Goal: Task Accomplishment & Management: Use online tool/utility

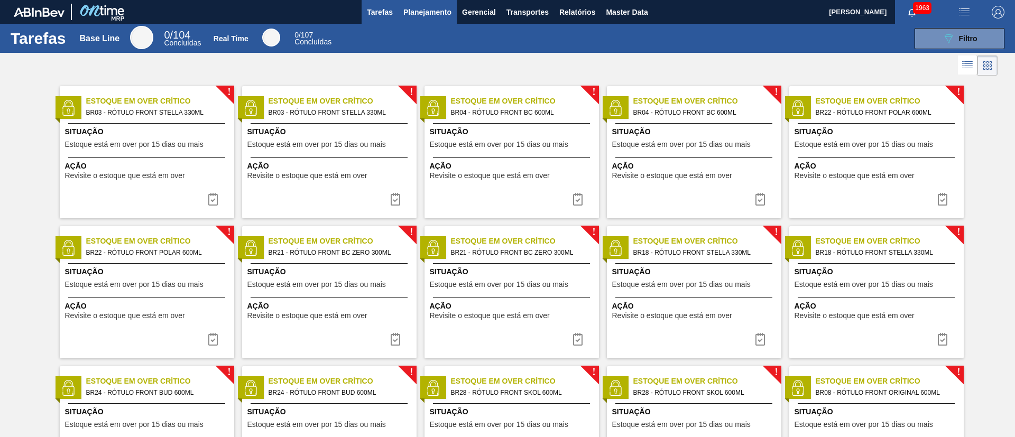
click at [432, 12] on span "Planejamento" at bounding box center [427, 12] width 48 height 13
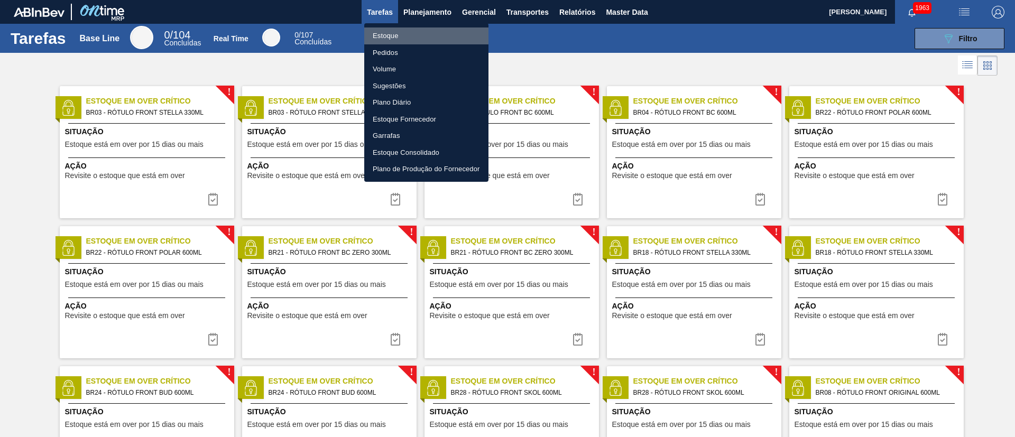
click at [383, 31] on li "Estoque" at bounding box center [426, 35] width 124 height 17
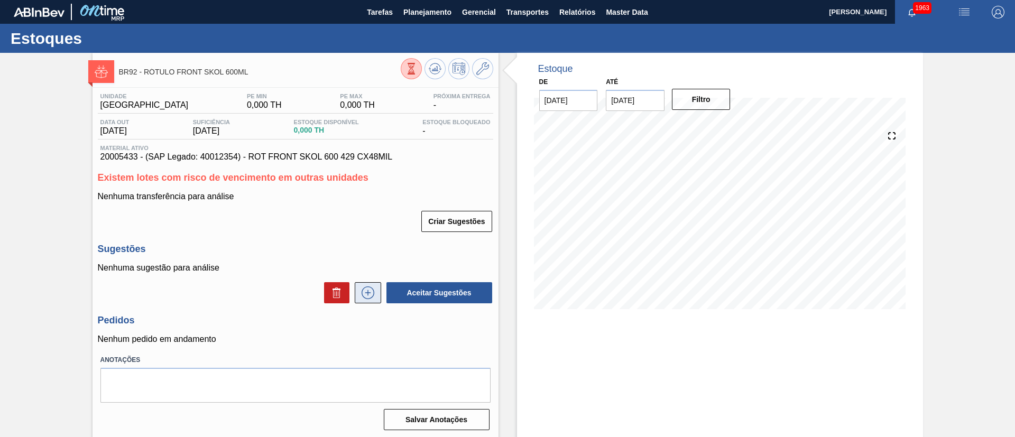
click at [360, 291] on icon at bounding box center [368, 293] width 17 height 13
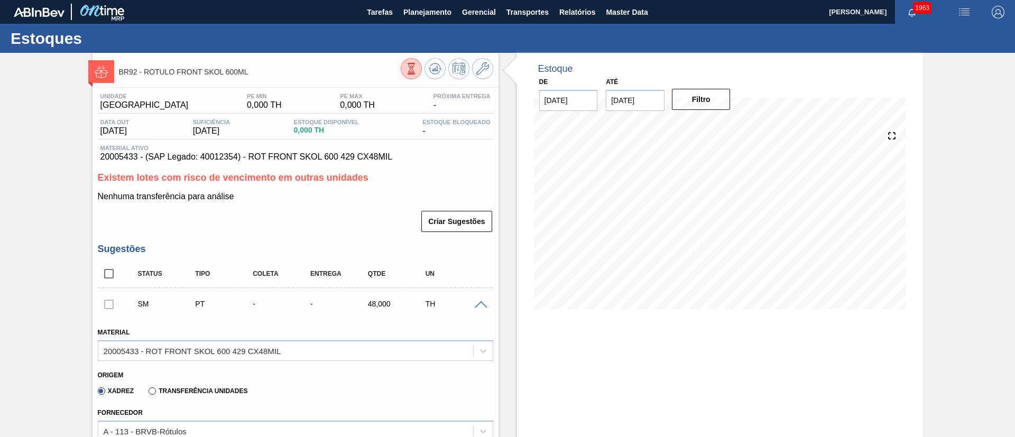
scroll to position [238, 0]
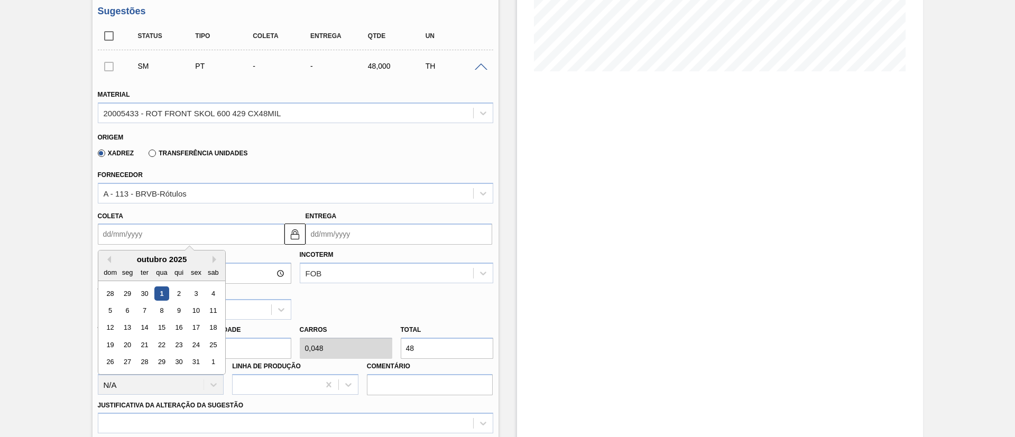
drag, startPoint x: 155, startPoint y: 239, endPoint x: 167, endPoint y: 258, distance: 22.3
click at [155, 238] on input "Coleta" at bounding box center [191, 234] width 187 height 21
click at [200, 293] on div "3" at bounding box center [196, 294] width 14 height 14
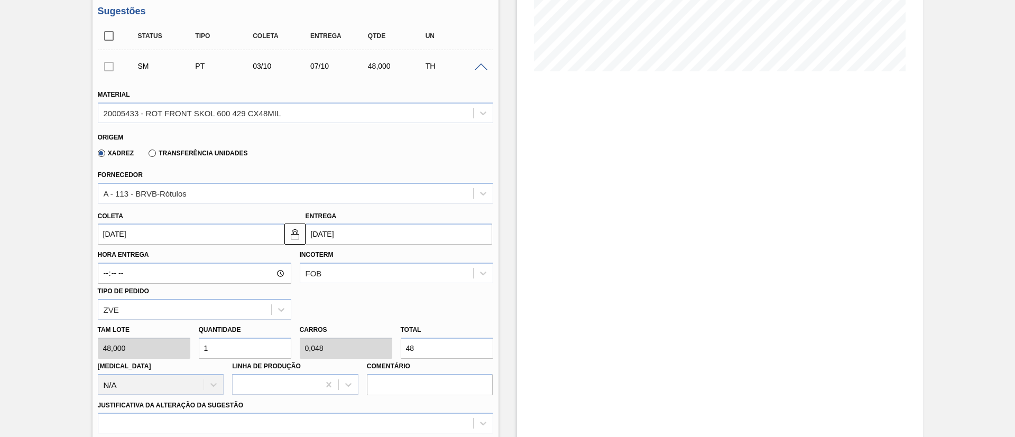
type input "03/10/2025"
type input "07/10/2025"
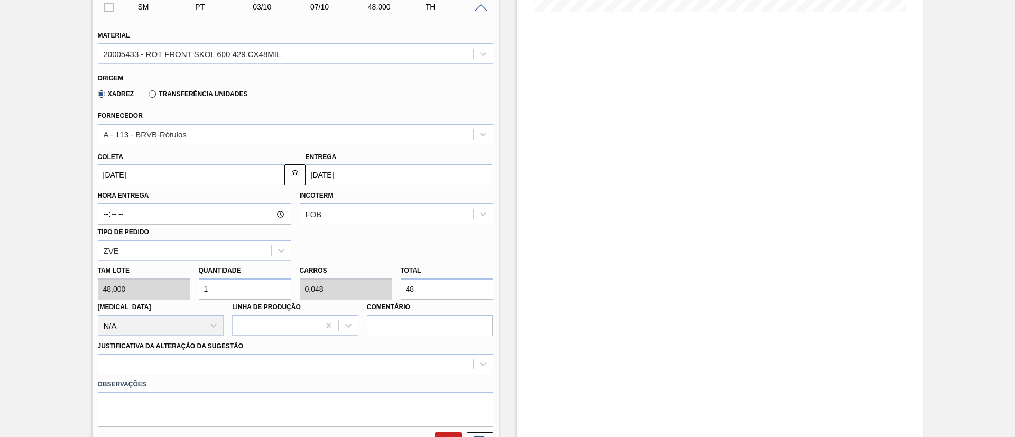
scroll to position [317, 0]
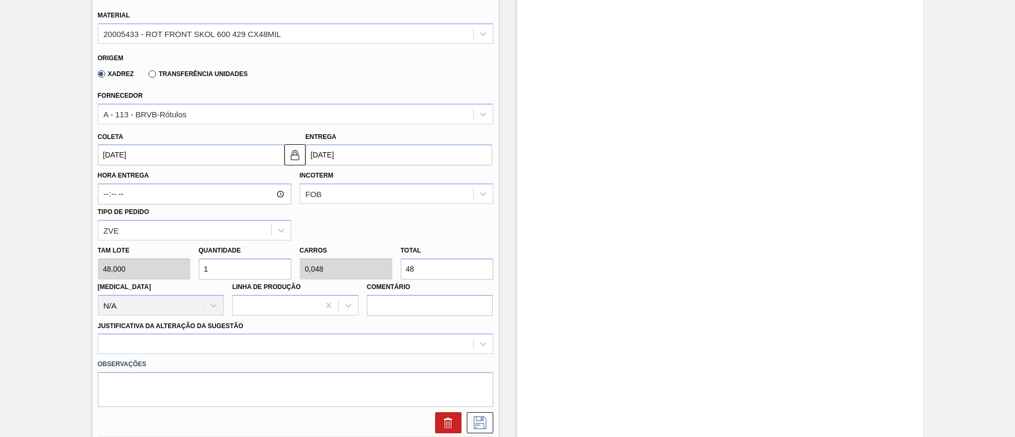
drag, startPoint x: 435, startPoint y: 270, endPoint x: 325, endPoint y: 278, distance: 110.3
click at [327, 281] on div "Tam lote 48,000 Quantidade 1 Carros 0,048 Total 48 Doca N/A Linha de Produção C…" at bounding box center [296, 279] width 404 height 76
type input "0,188"
type input "0,009"
type input "9"
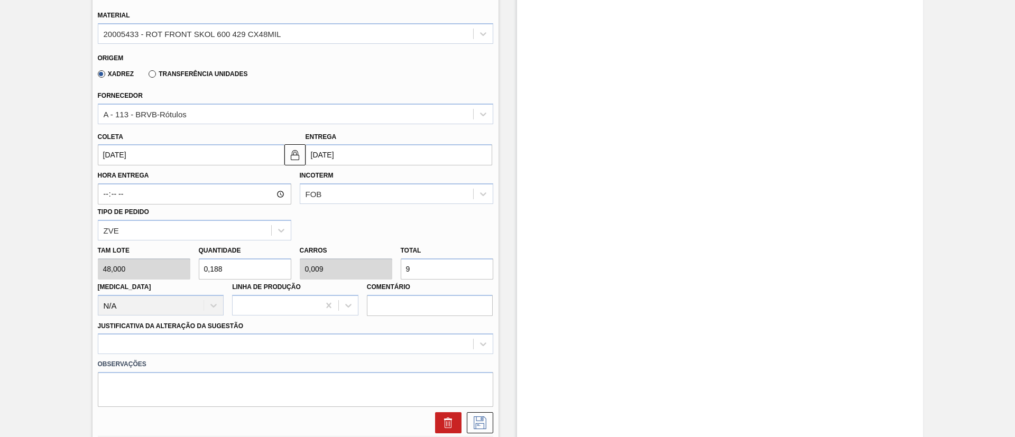
type input "2"
type input "0,096"
type input "96"
type input "20"
type input "0,96"
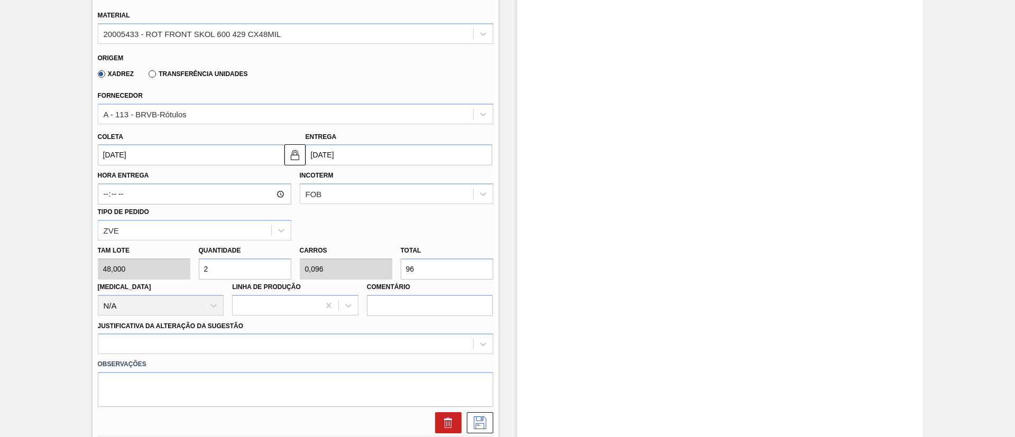
type input "960"
type input "200"
type input "9,6"
type input "9.600"
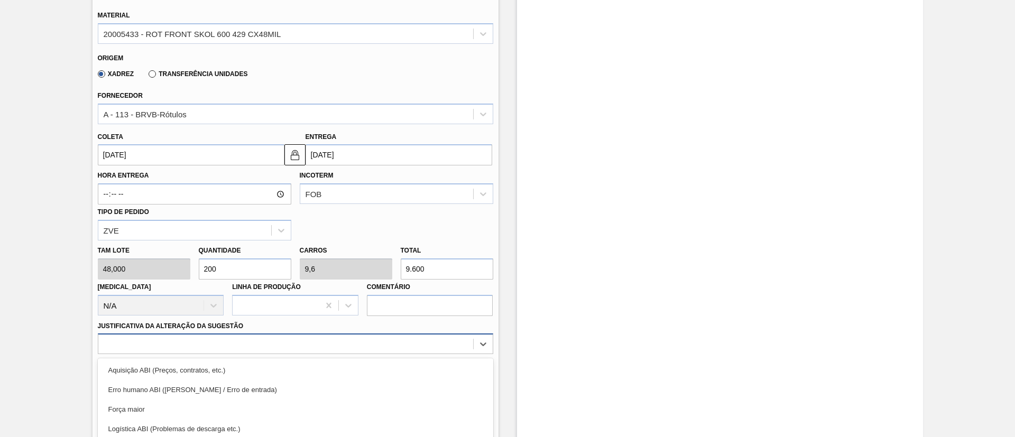
click at [229, 348] on div "option Logística ABI (Problemas de descarga etc.) focused, 4 of 18. 18 results …" at bounding box center [296, 344] width 396 height 21
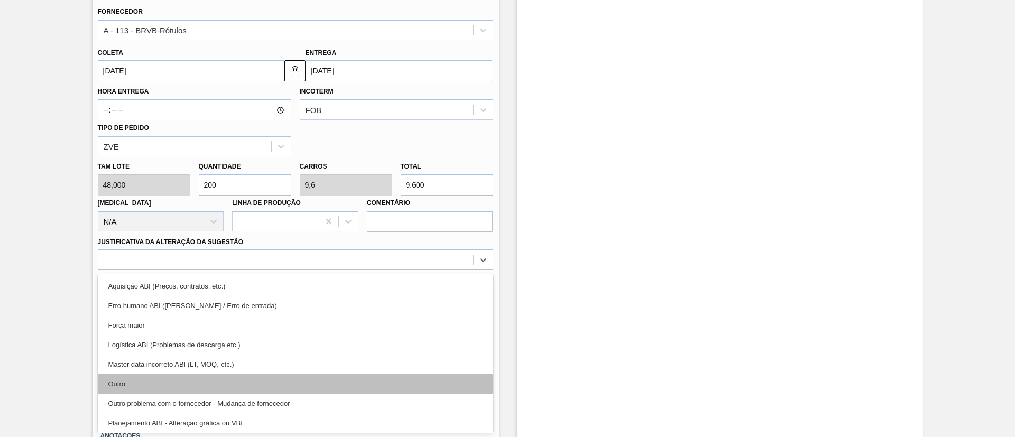
click at [188, 379] on div "Outro" at bounding box center [296, 384] width 396 height 20
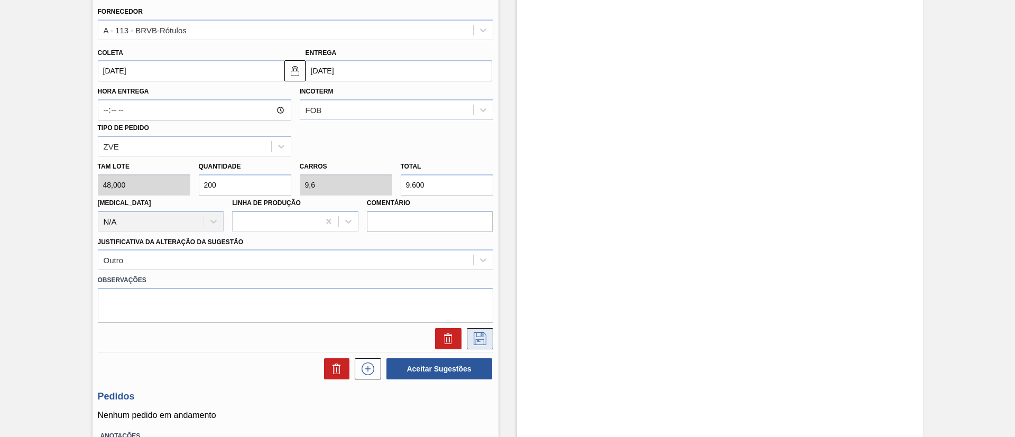
click at [481, 333] on icon at bounding box center [480, 339] width 17 height 13
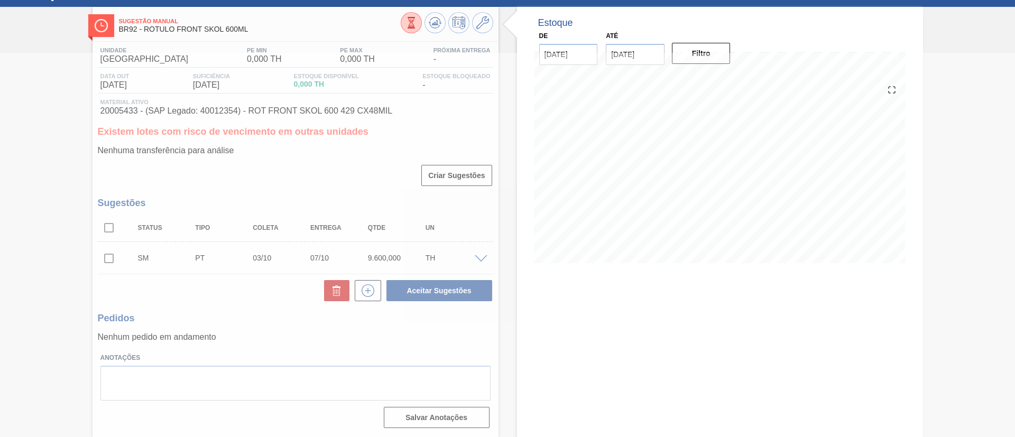
scroll to position [46, 0]
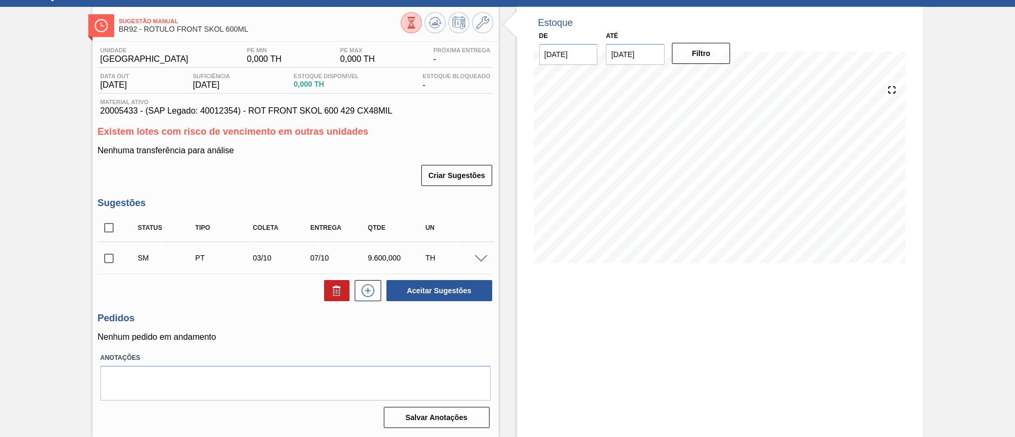
click at [109, 256] on input "checkbox" at bounding box center [109, 258] width 22 height 22
click at [418, 284] on button "Aceitar Sugestões" at bounding box center [440, 290] width 106 height 21
checkbox input "false"
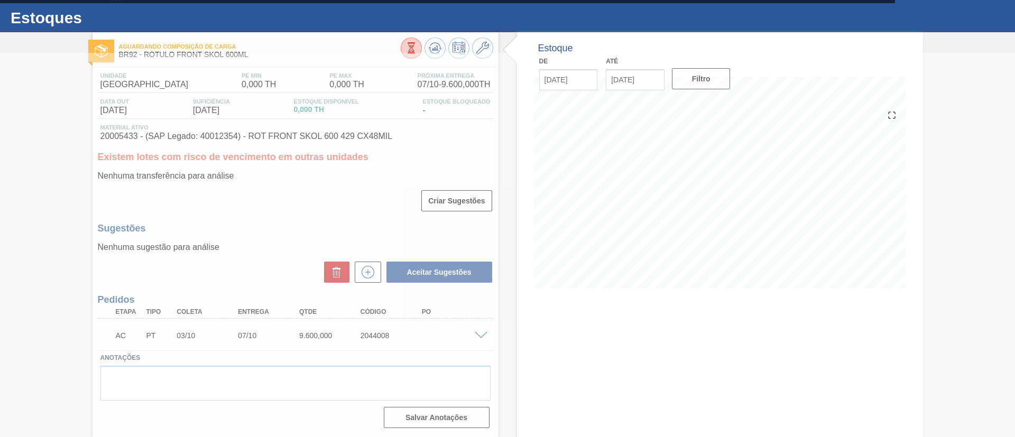
scroll to position [21, 0]
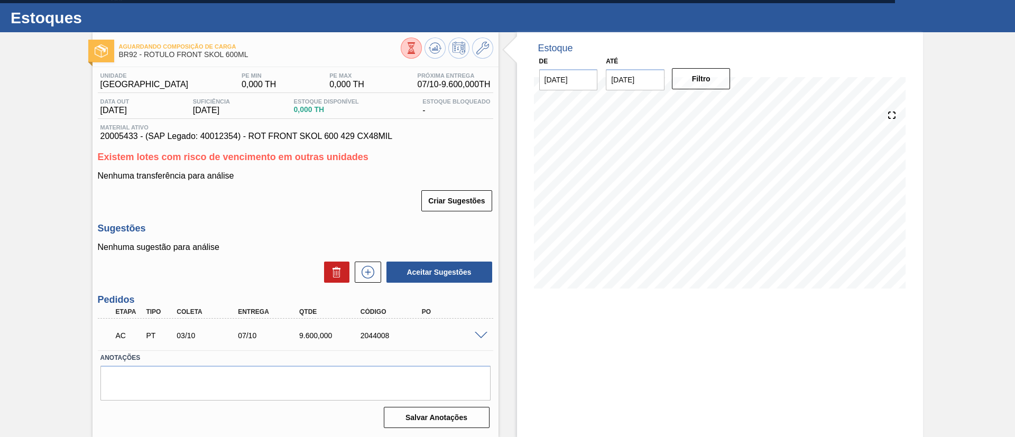
click at [481, 335] on span at bounding box center [481, 336] width 13 height 8
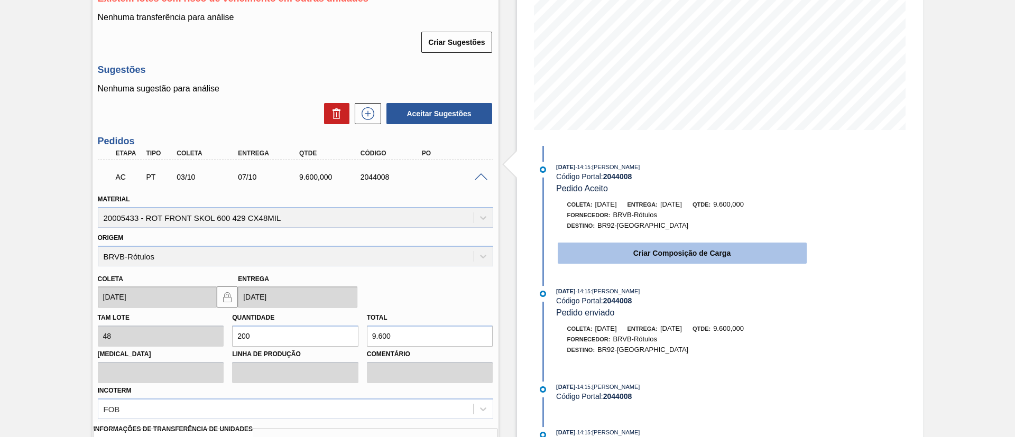
click at [627, 260] on button "Criar Composição de Carga" at bounding box center [682, 253] width 249 height 21
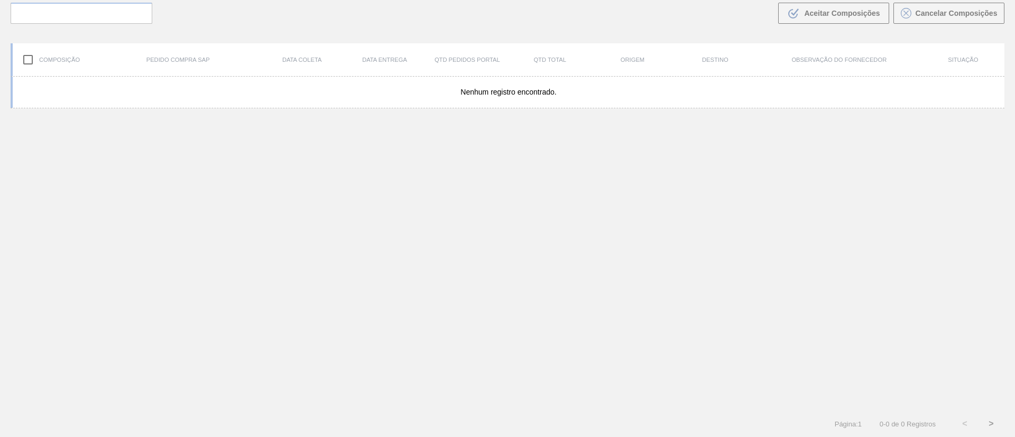
scroll to position [76, 0]
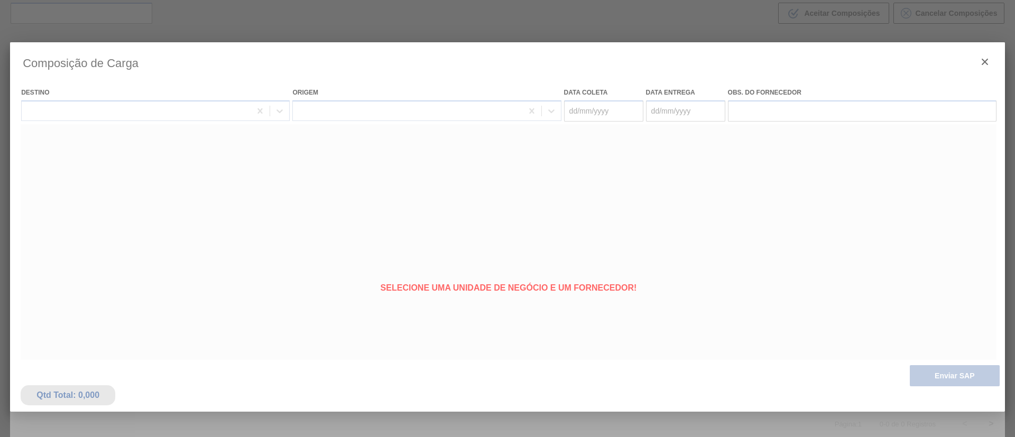
type coleta "03/10/2025"
type entrega "07/10/2025"
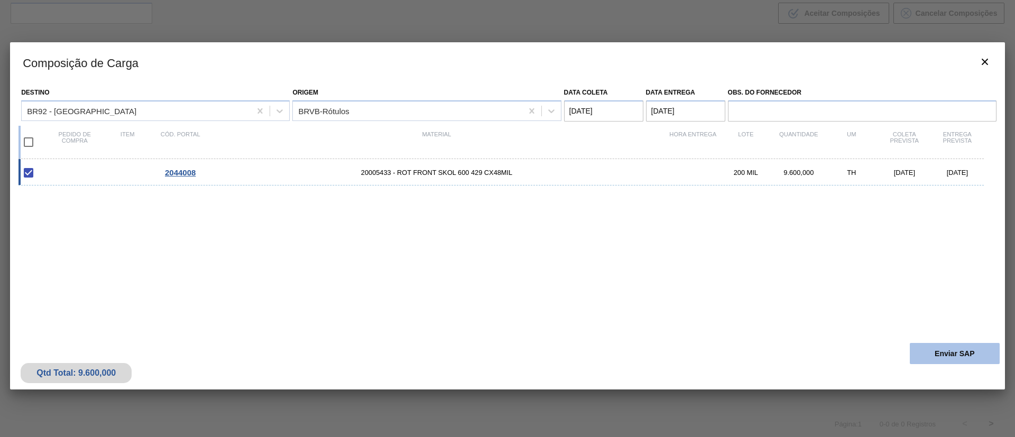
click at [972, 362] on button "Enviar SAP" at bounding box center [955, 353] width 90 height 21
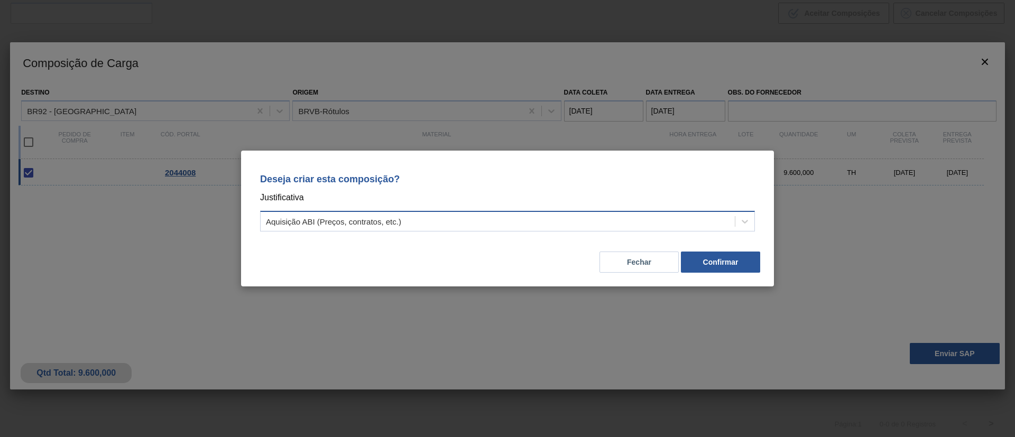
click at [396, 222] on div "Aquisição ABI (Preços, contratos, etc.)" at bounding box center [333, 221] width 135 height 9
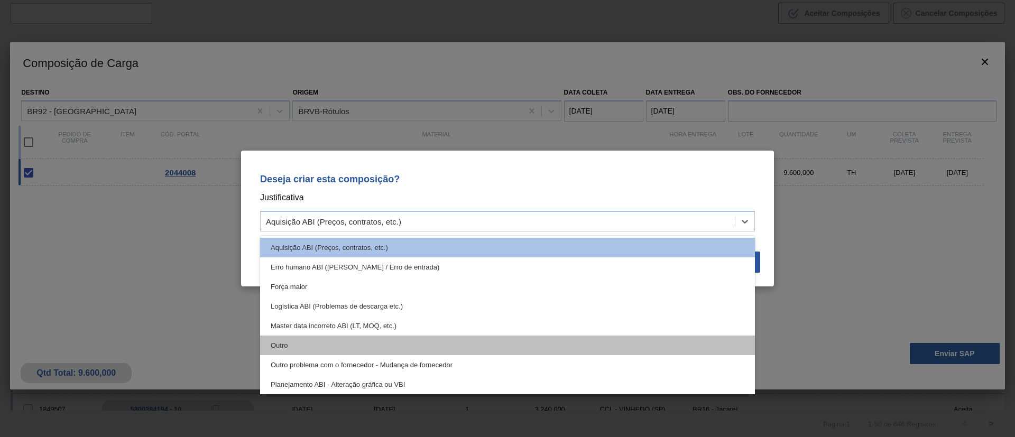
click at [309, 344] on div "Outro" at bounding box center [507, 346] width 495 height 20
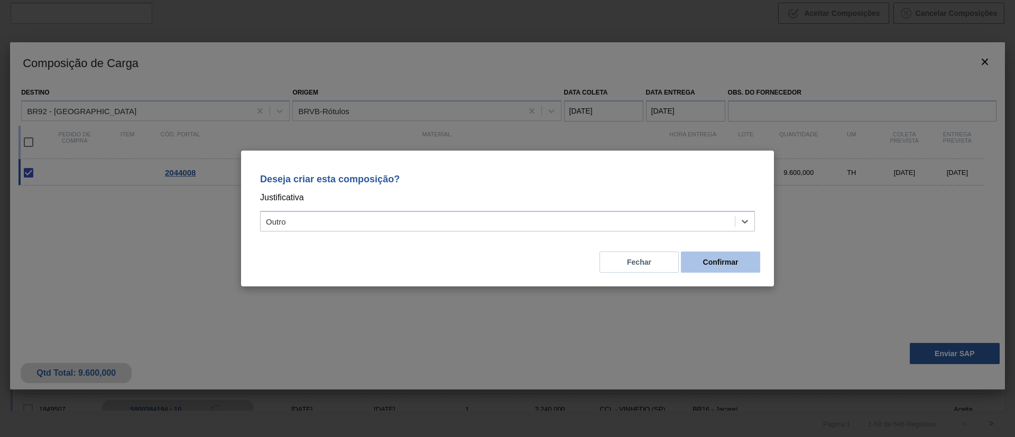
click at [728, 256] on button "Confirmar" at bounding box center [720, 262] width 79 height 21
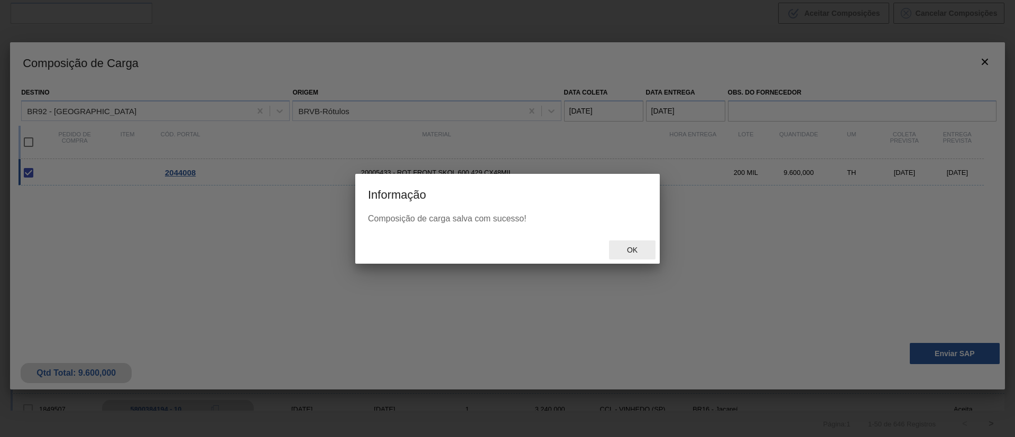
click at [635, 250] on span "Ok" at bounding box center [632, 250] width 27 height 8
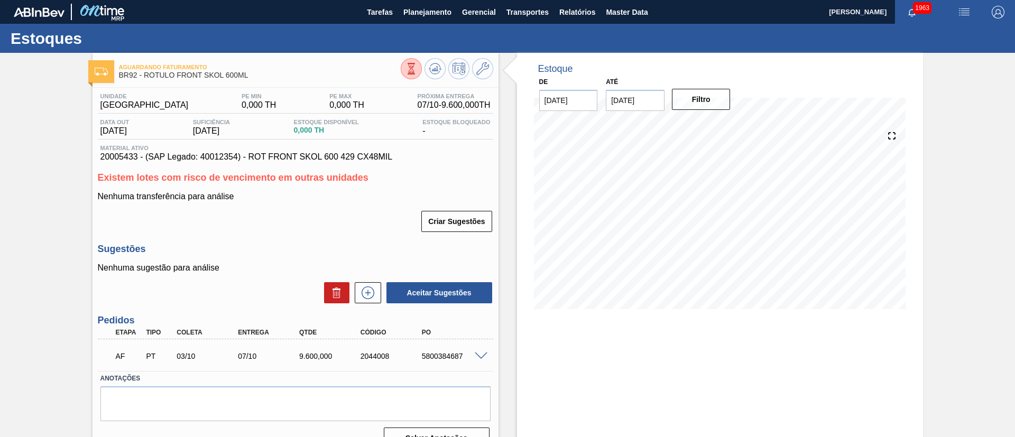
click at [442, 356] on div "5800384687" at bounding box center [453, 356] width 69 height 8
copy div "5800384687"
